Goal: Task Accomplishment & Management: Complete application form

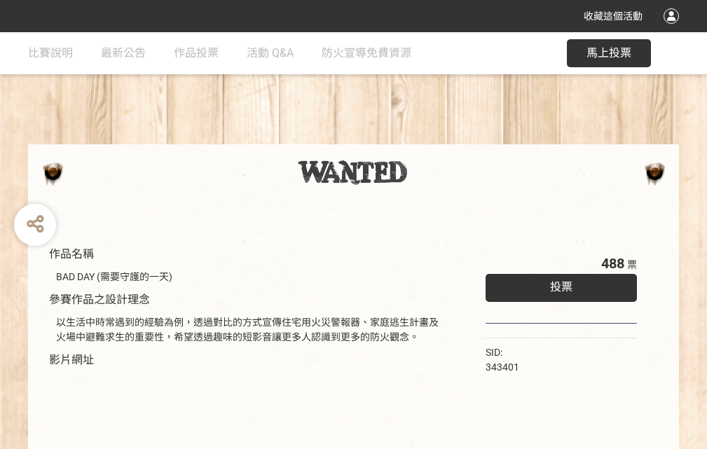
click at [674, 29] on div "收藏這個活動" at bounding box center [353, 16] width 707 height 32
click at [438, 138] on div "作品名稱 BAD DAY (需要守護的一天) 參賽作品之設計理念 以生活中時常遇到的經驗為例，透過對比的方式宣傳住宅用火災警報器、家庭逃生計畫及火場中避難求生…" at bounding box center [353, 327] width 707 height 590
click at [558, 284] on span "投票" at bounding box center [561, 286] width 22 height 13
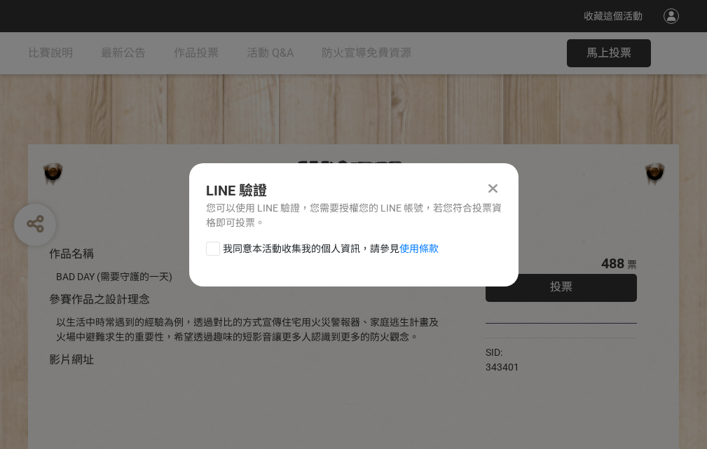
click at [212, 246] on div at bounding box center [213, 249] width 14 height 14
checkbox input "true"
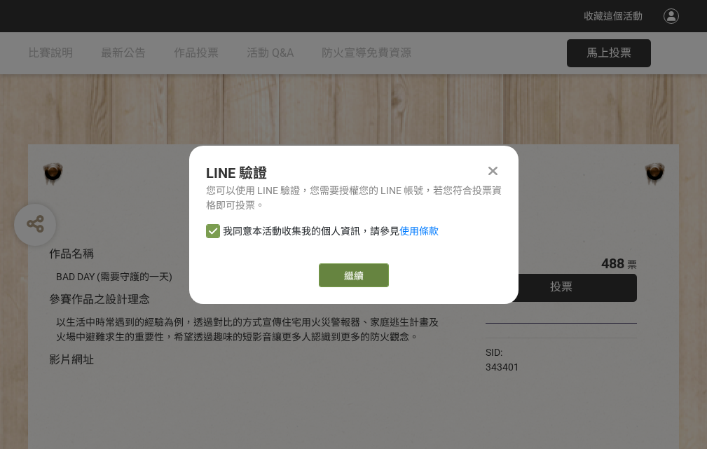
click at [353, 276] on link "繼續" at bounding box center [354, 276] width 70 height 24
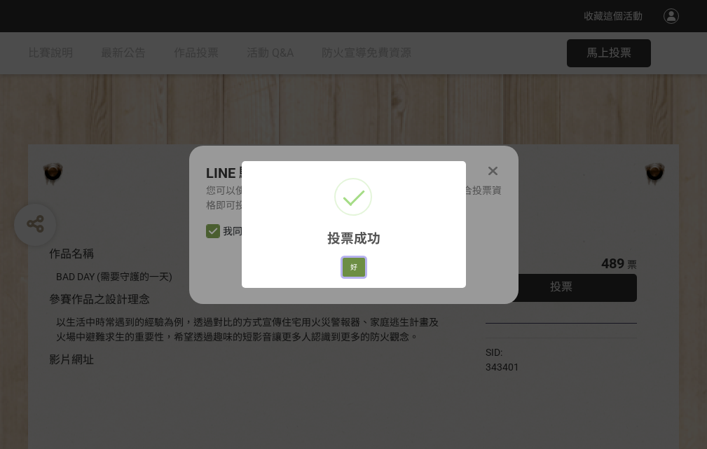
click at [350, 265] on button "好" at bounding box center [354, 268] width 22 height 20
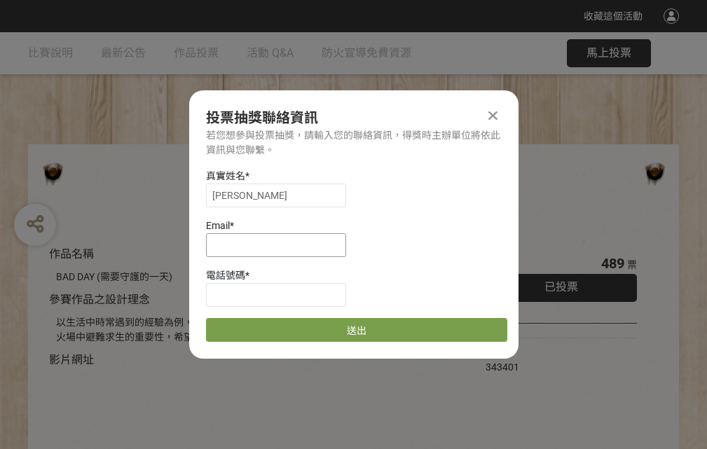
click at [280, 245] on input at bounding box center [276, 245] width 140 height 24
type input "[EMAIL_ADDRESS][DOMAIN_NAME]"
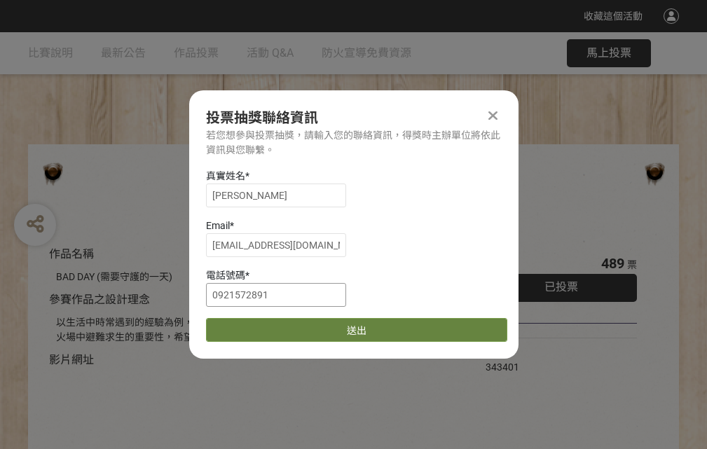
type input "0921572891"
click at [246, 325] on button "送出" at bounding box center [356, 330] width 301 height 24
